Goal: Transaction & Acquisition: Purchase product/service

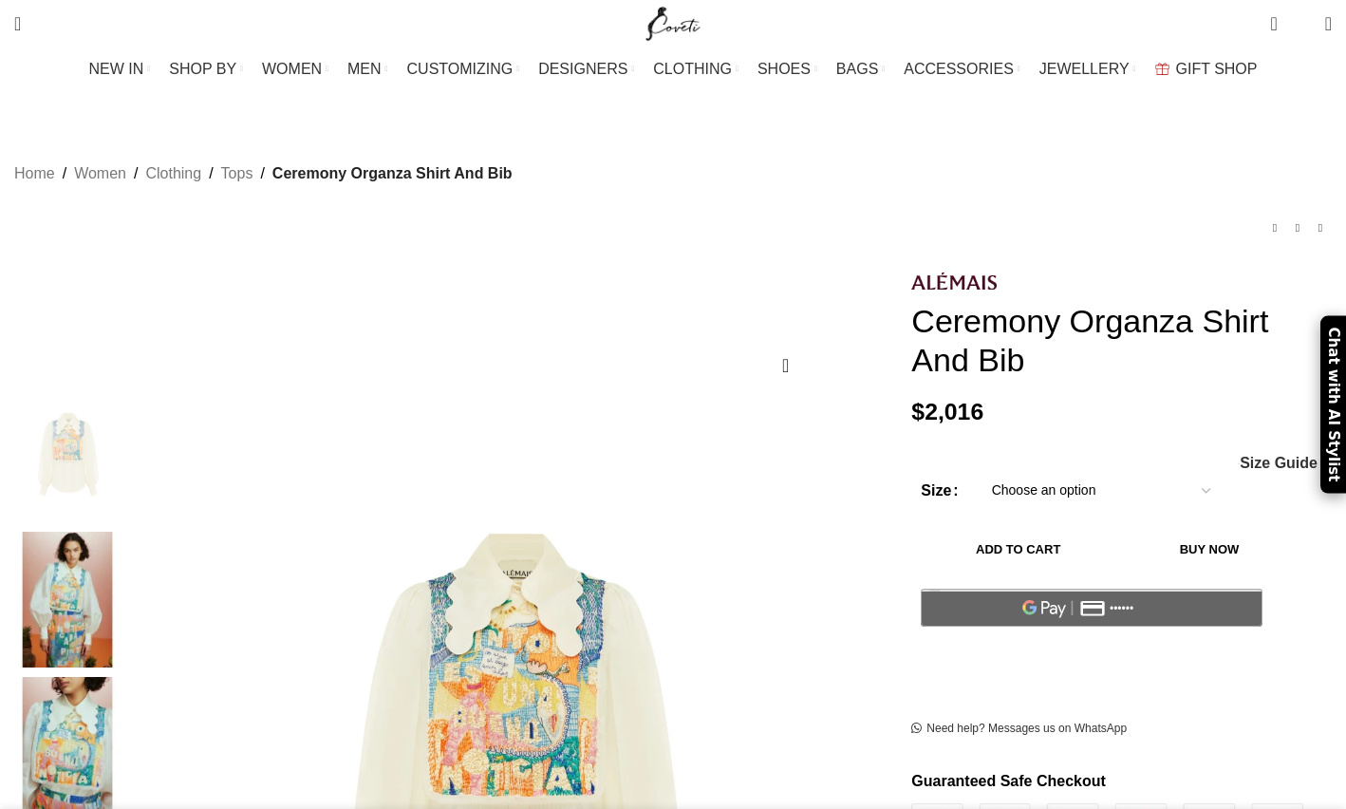
click at [125, 547] on img at bounding box center [67, 599] width 116 height 136
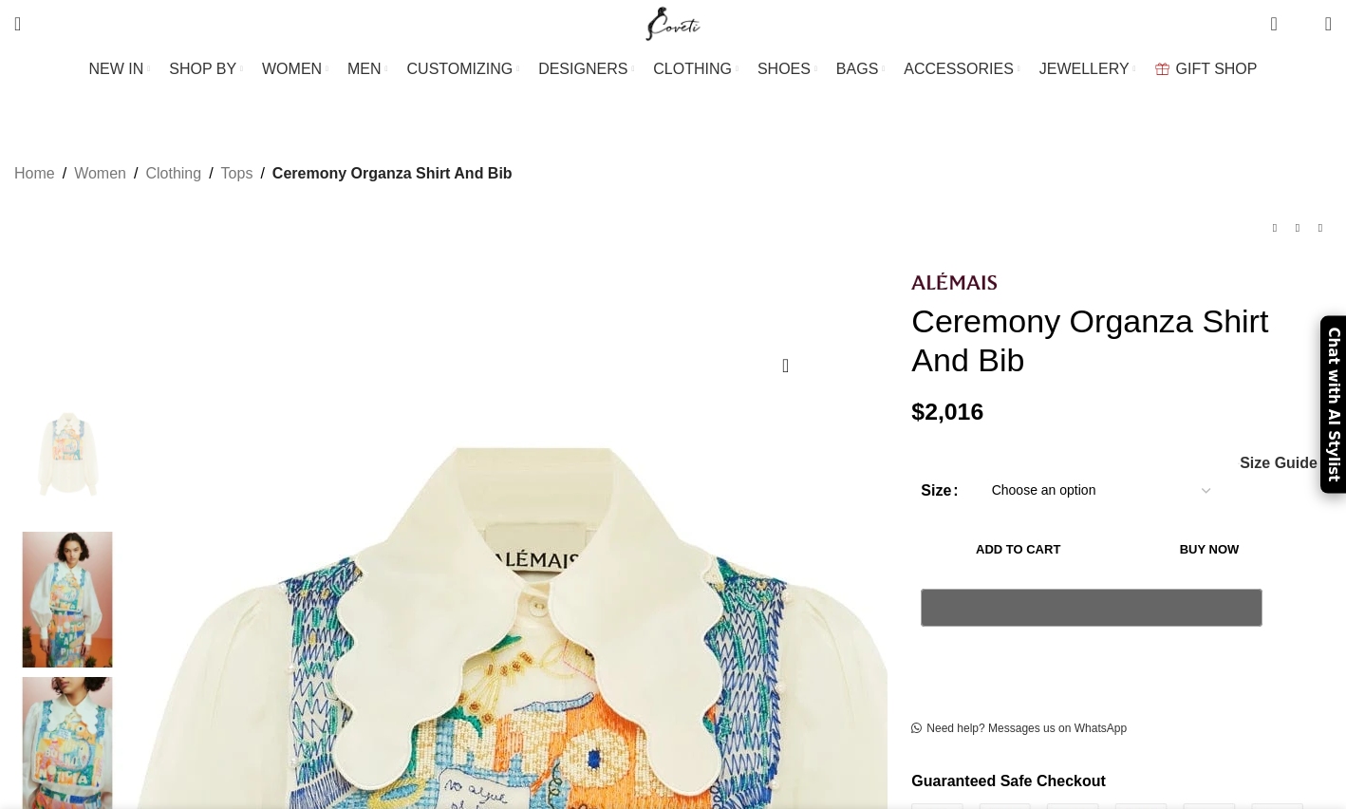
scroll to position [0, 200]
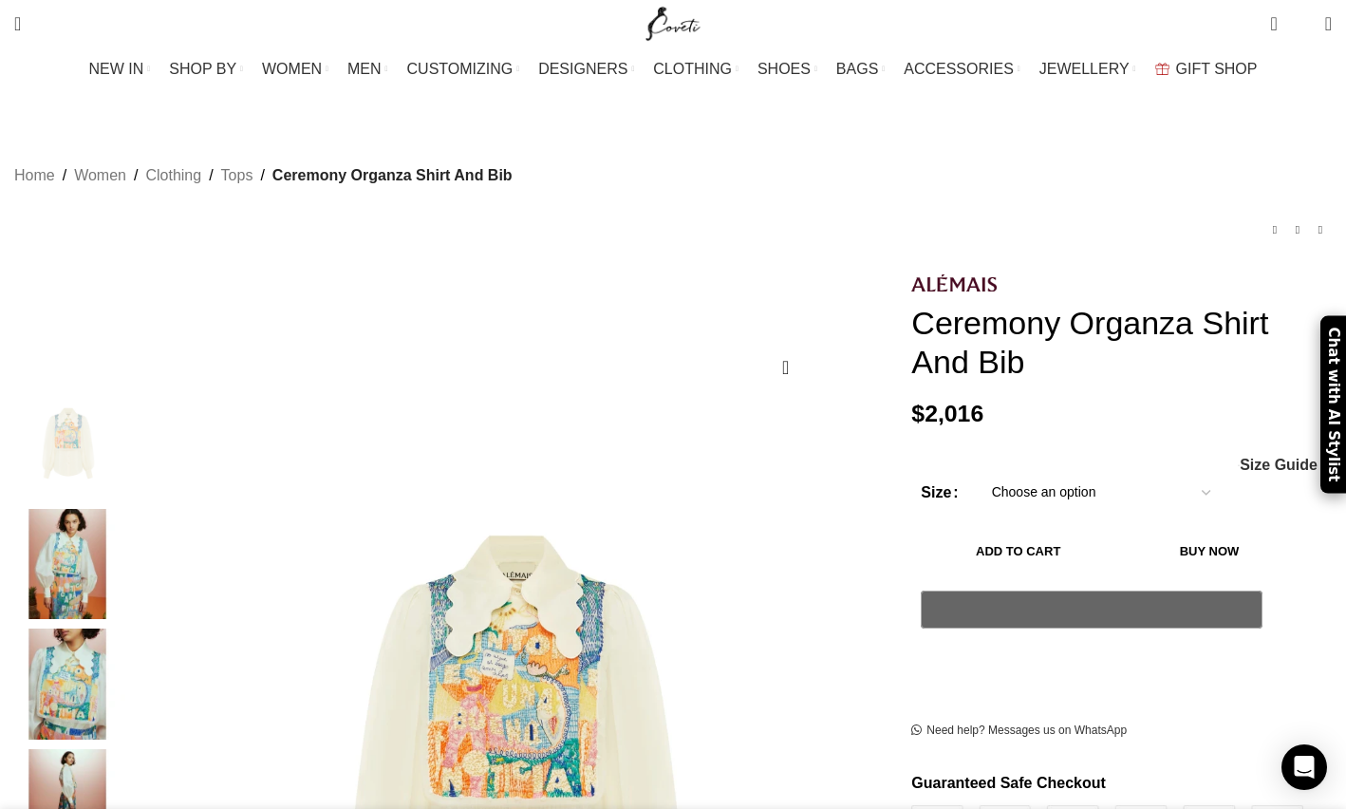
click at [125, 758] on img "4 / 5" at bounding box center [67, 804] width 116 height 111
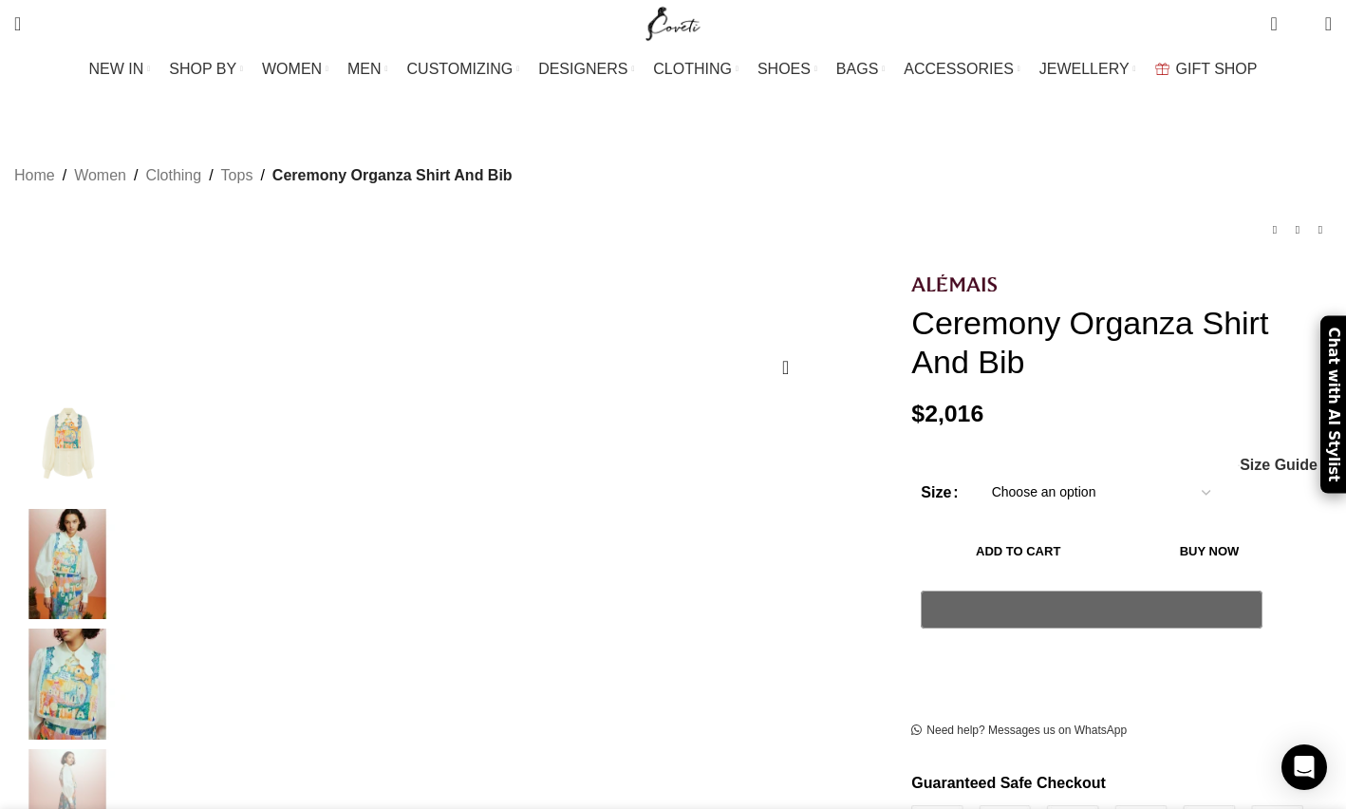
click at [125, 562] on img "2 / 5" at bounding box center [67, 564] width 116 height 111
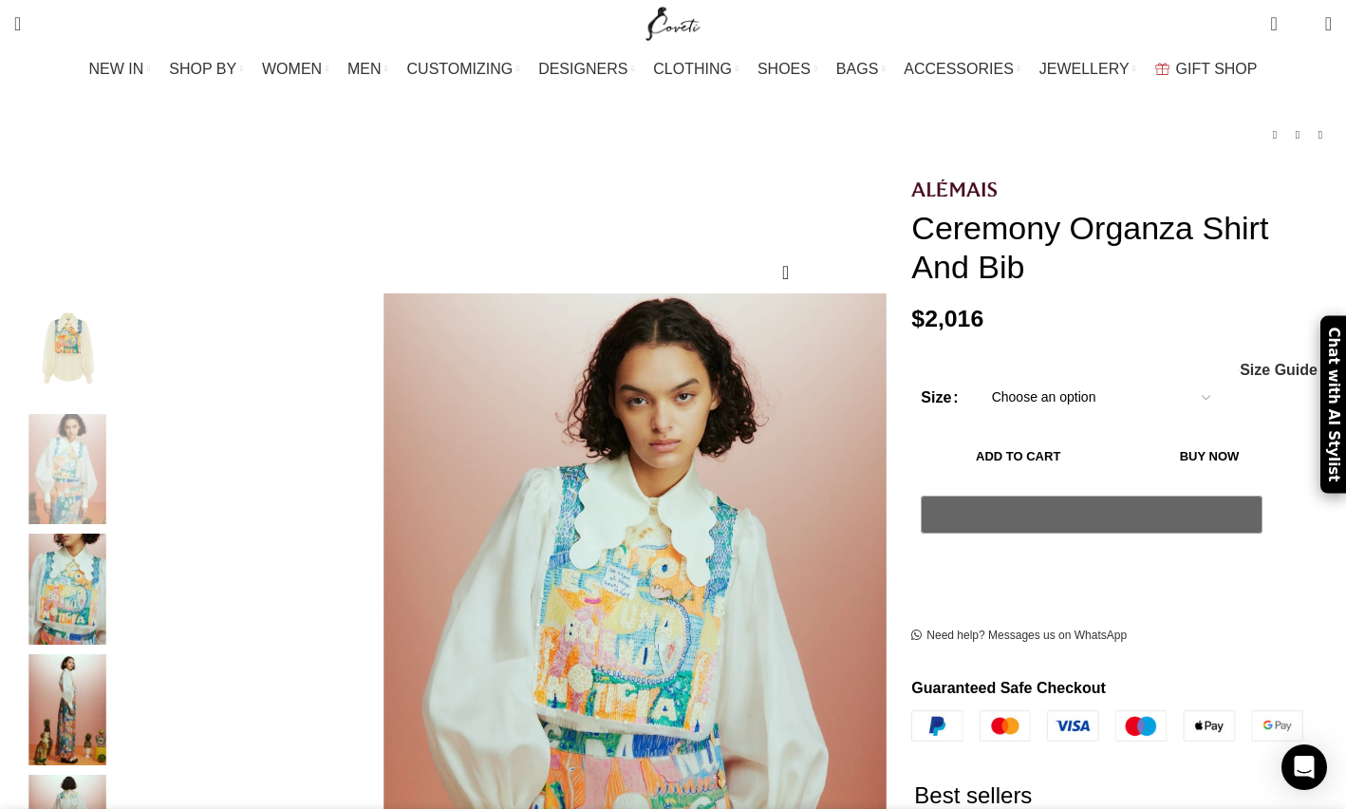
scroll to position [190, 0]
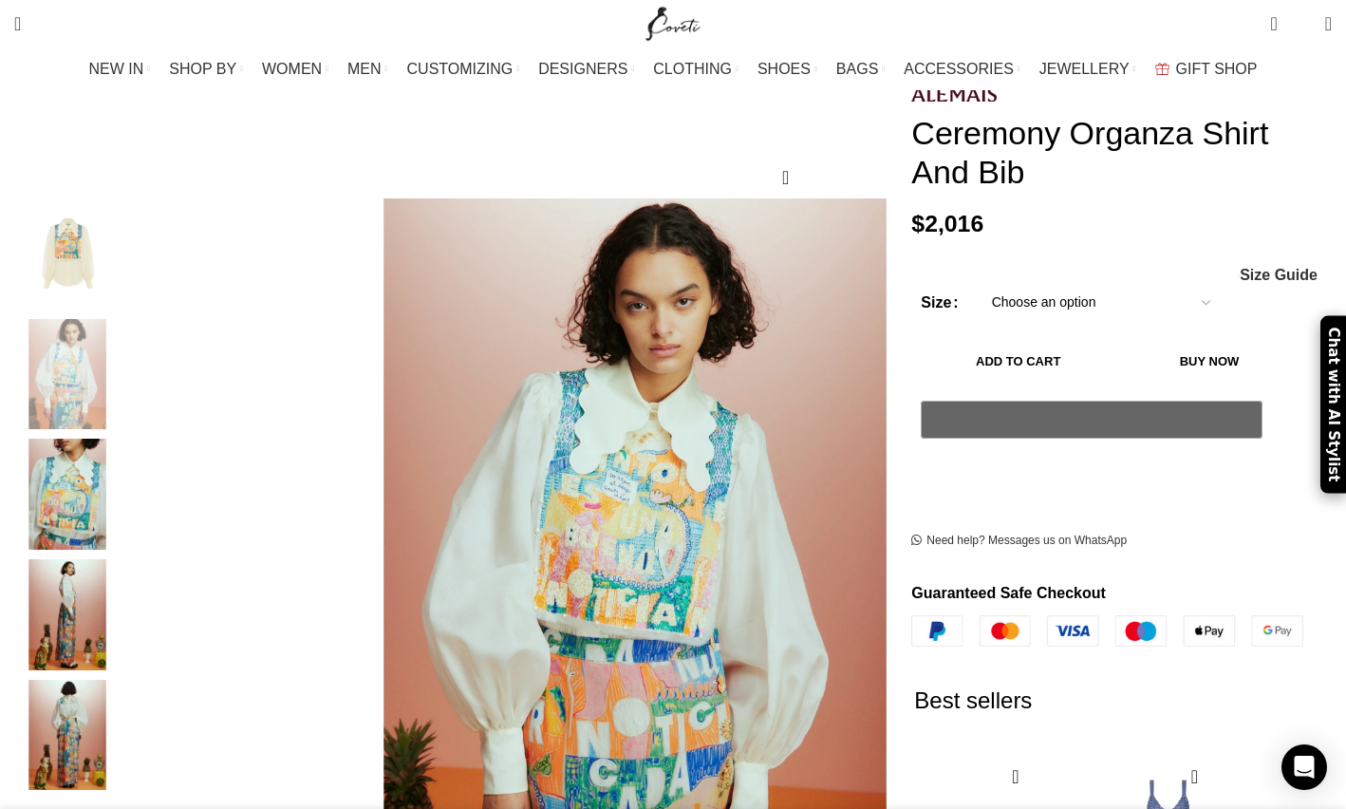
click at [125, 680] on img "5 / 5" at bounding box center [67, 735] width 116 height 111
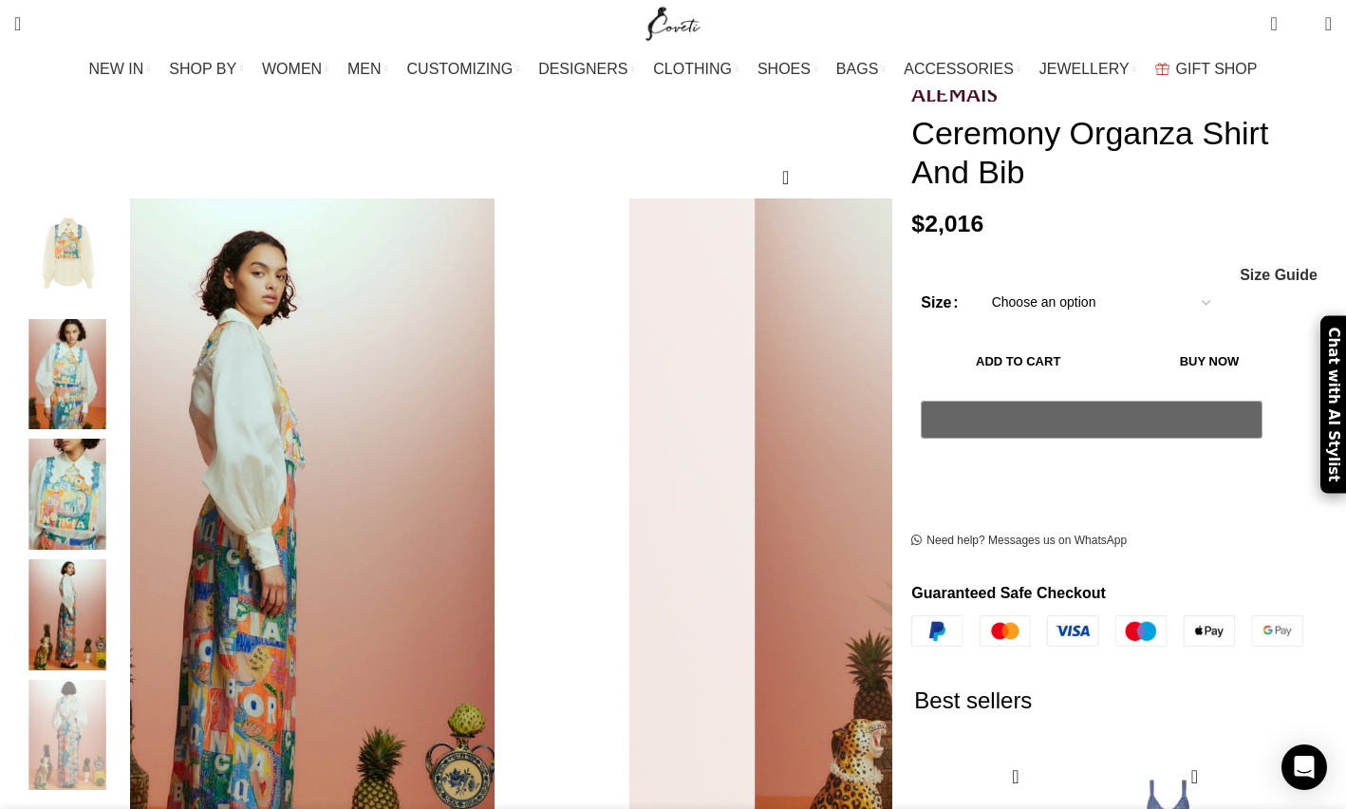
click at [125, 580] on img "4 / 5" at bounding box center [67, 614] width 116 height 111
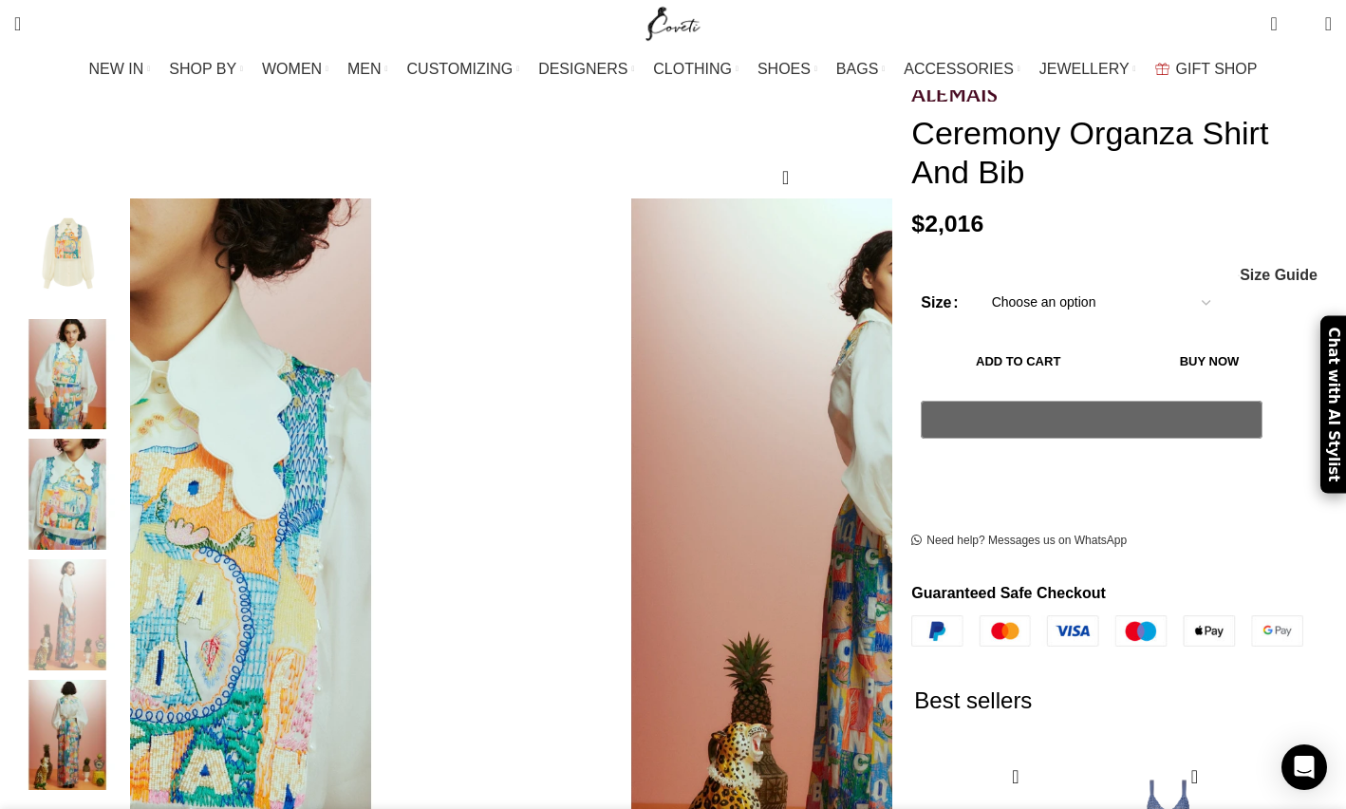
click at [125, 484] on img "3 / 5" at bounding box center [67, 493] width 116 height 111
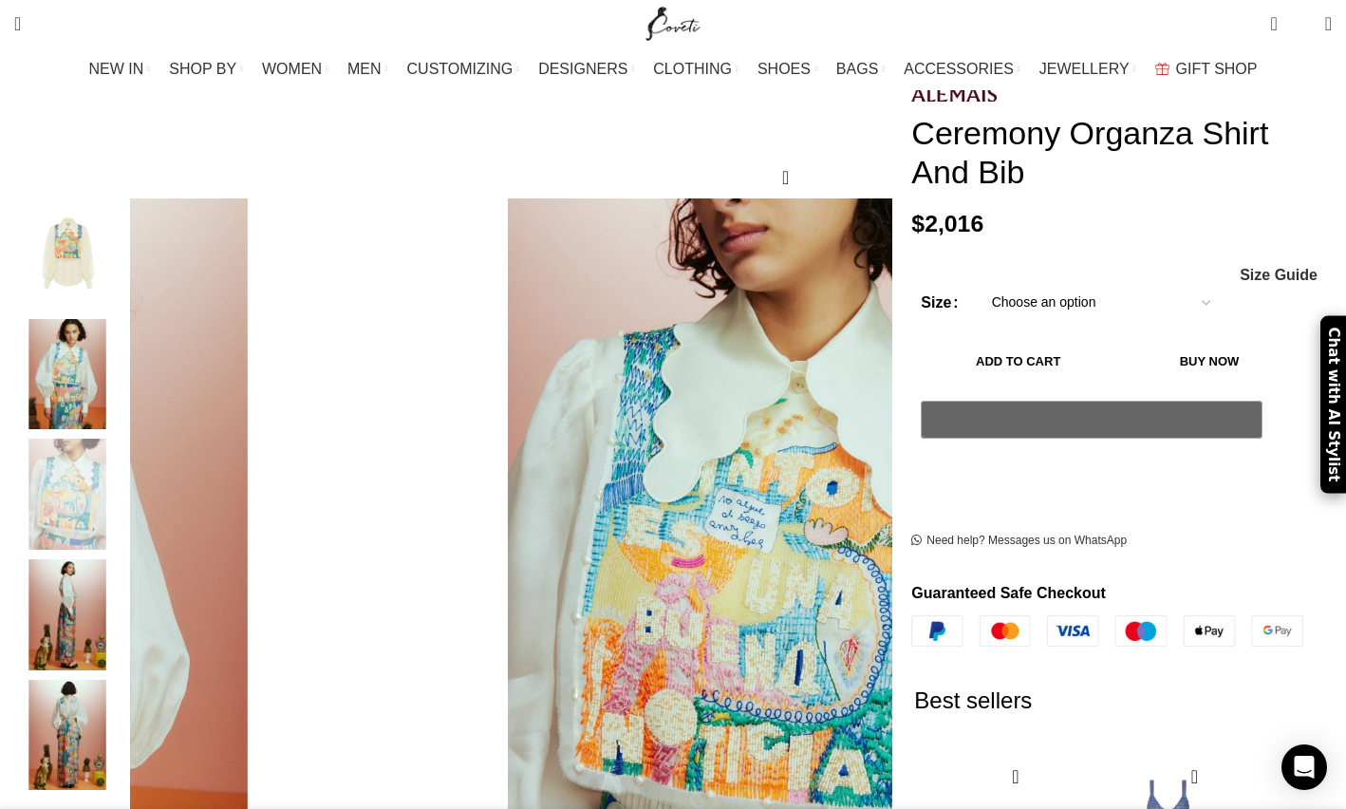
scroll to position [0, 799]
